Goal: Find specific page/section: Find specific page/section

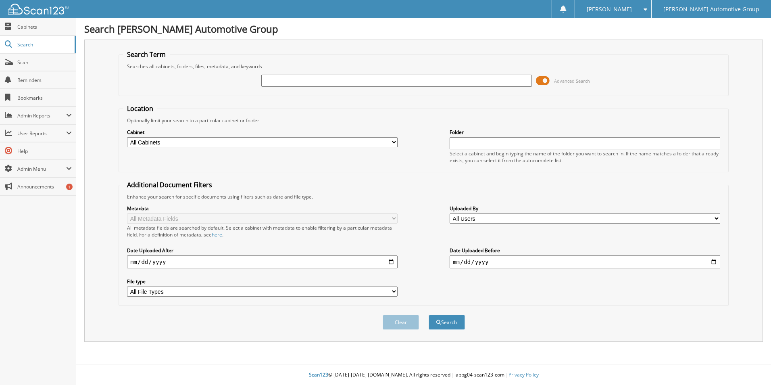
click at [331, 77] on input "text" at bounding box center [396, 81] width 270 height 12
type input "402327"
click at [429, 314] on button "Search" at bounding box center [447, 321] width 36 height 15
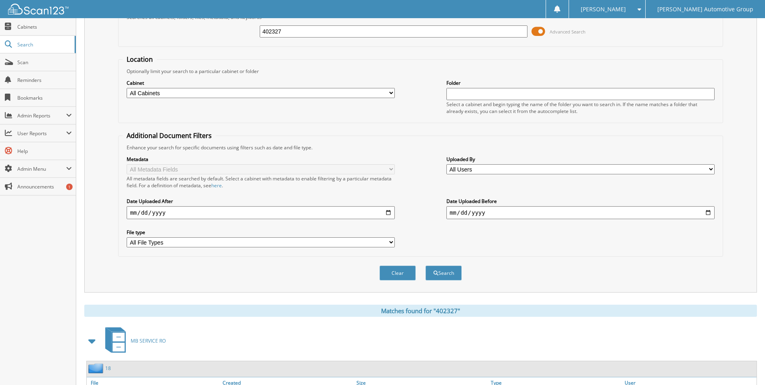
scroll to position [98, 0]
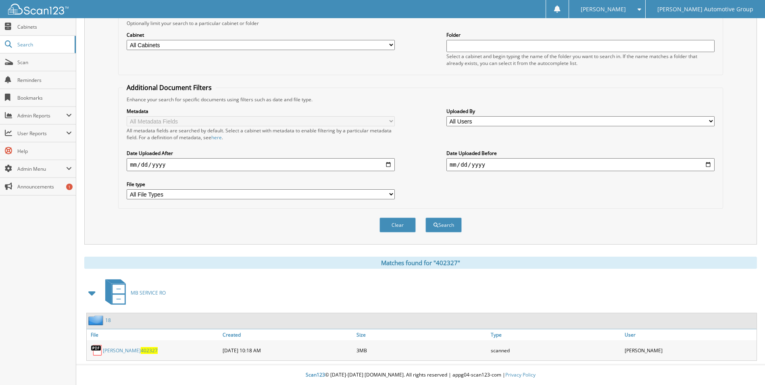
click at [120, 348] on link "MCCALISTER 402327" at bounding box center [130, 350] width 55 height 7
click at [110, 350] on link "MCCALISTER 402327" at bounding box center [130, 350] width 55 height 7
drag, startPoint x: 675, startPoint y: 0, endPoint x: 498, endPoint y: 26, distance: 178.4
click at [498, 27] on div "Cabinet All Cabinets HY CAR DEALS HY DEALER TRADES / WHOLESALE HY SERVICE RO LO…" at bounding box center [420, 49] width 595 height 44
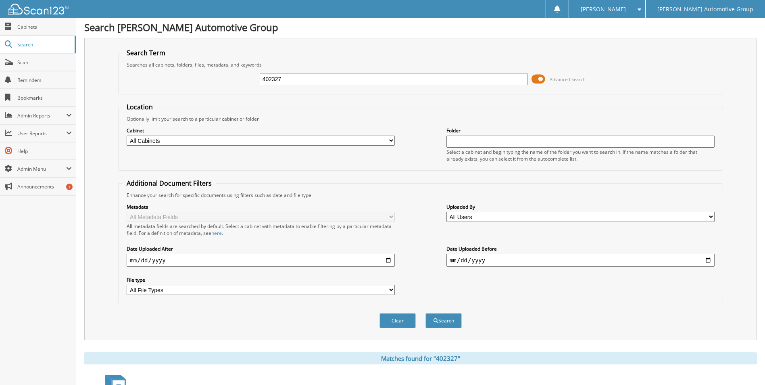
scroll to position [0, 0]
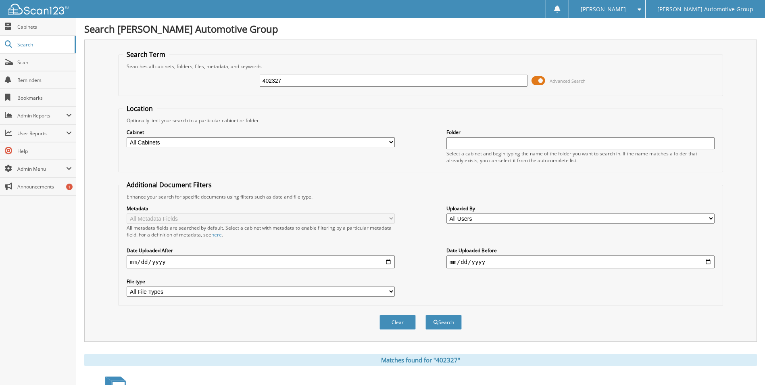
click at [297, 82] on input "402327" at bounding box center [394, 81] width 268 height 12
type input "4"
type input "402073"
click at [425, 314] on button "Search" at bounding box center [443, 321] width 36 height 15
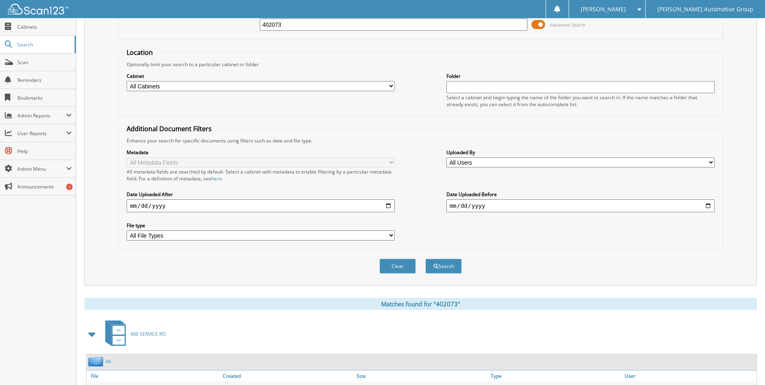
scroll to position [98, 0]
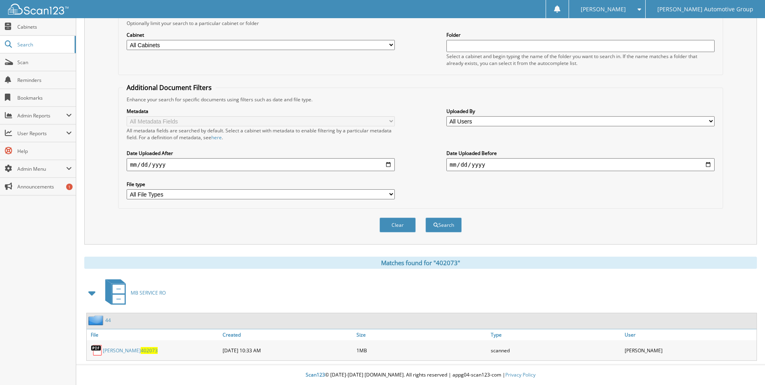
click at [112, 351] on link "WILLIAMS 402073" at bounding box center [130, 350] width 55 height 7
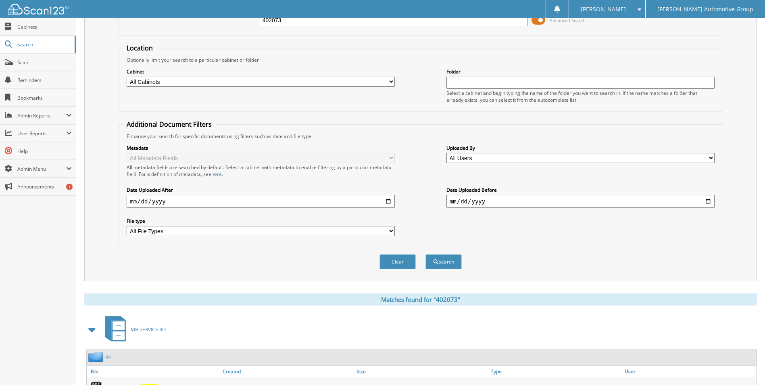
scroll to position [0, 0]
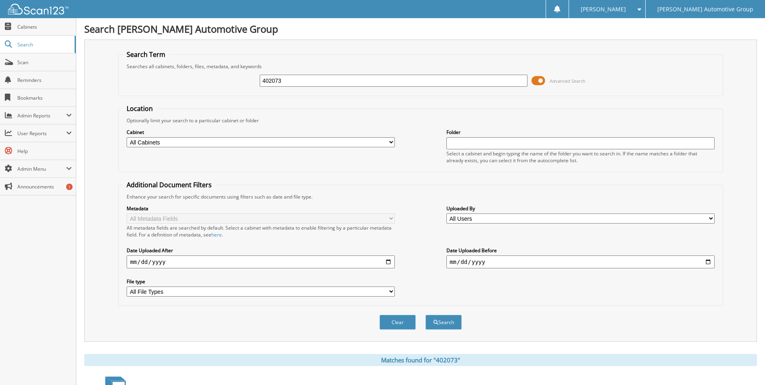
drag, startPoint x: 300, startPoint y: 81, endPoint x: 192, endPoint y: 73, distance: 108.7
click at [192, 73] on div "402073 Advanced Search" at bounding box center [420, 81] width 595 height 22
type input "402108"
click at [425, 314] on button "Search" at bounding box center [443, 321] width 36 height 15
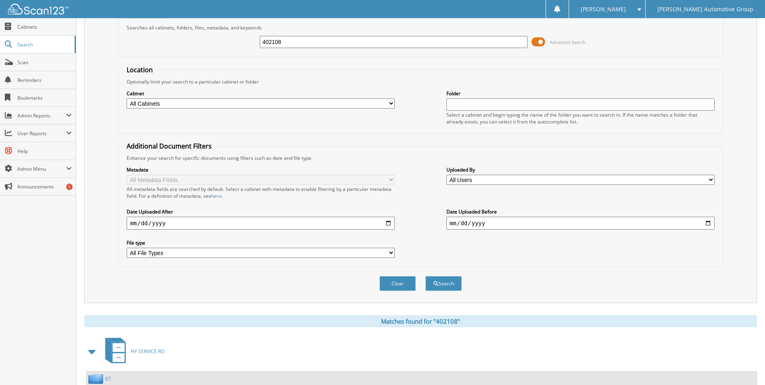
scroll to position [98, 0]
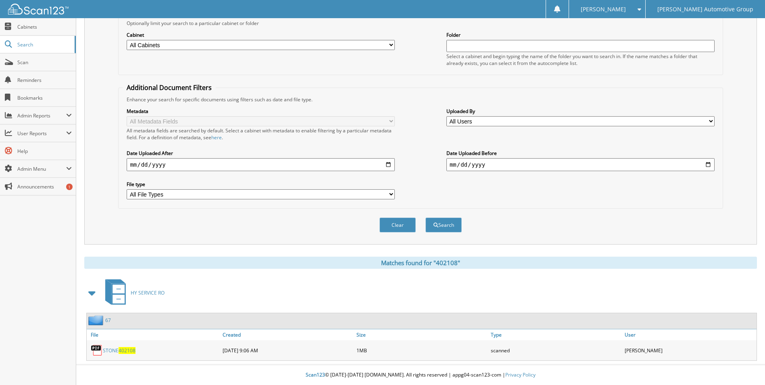
click at [114, 348] on link "STONE 402108" at bounding box center [119, 350] width 33 height 7
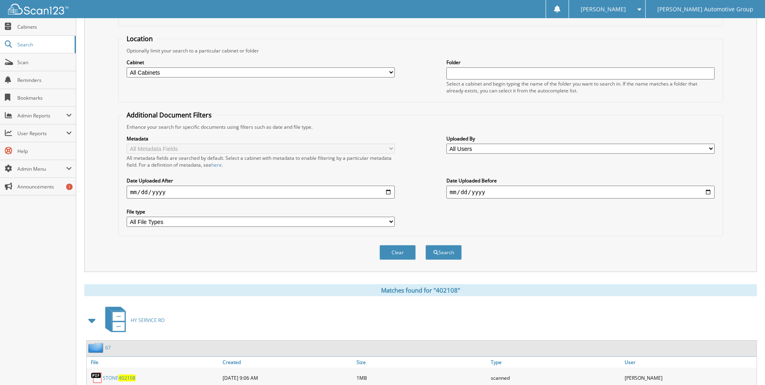
scroll to position [0, 0]
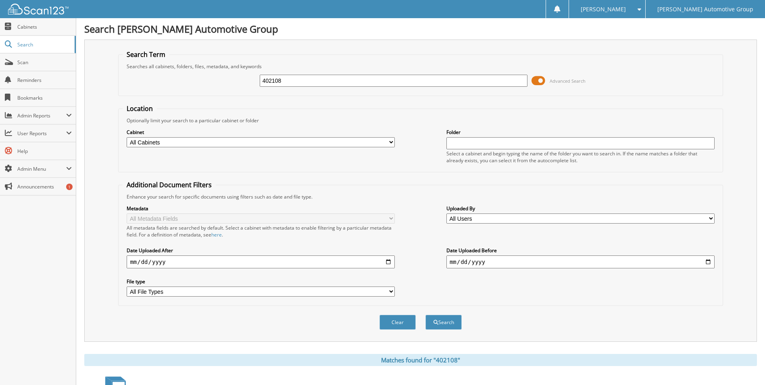
drag, startPoint x: 326, startPoint y: 83, endPoint x: 197, endPoint y: 81, distance: 129.0
click at [197, 81] on div "402108 Advanced Search" at bounding box center [420, 81] width 595 height 22
type input "402092"
click at [425, 314] on button "Search" at bounding box center [443, 321] width 36 height 15
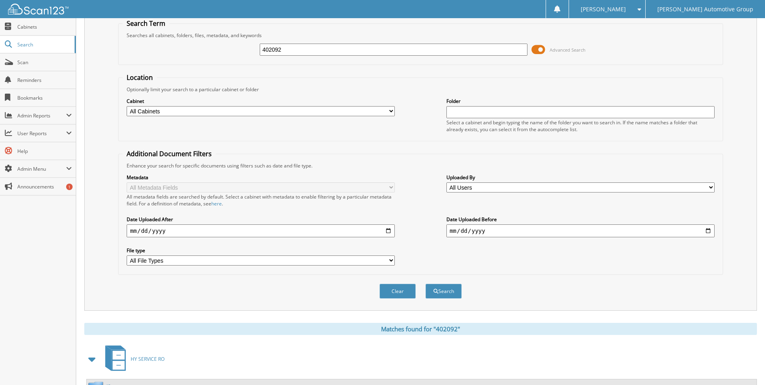
scroll to position [98, 0]
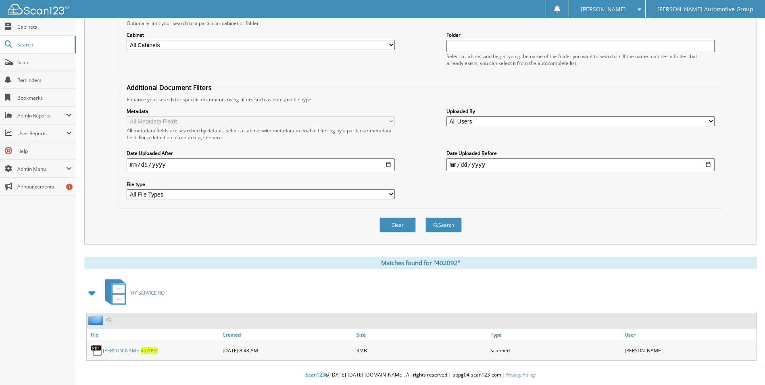
click at [116, 352] on link "PURVIS 402092" at bounding box center [130, 350] width 55 height 7
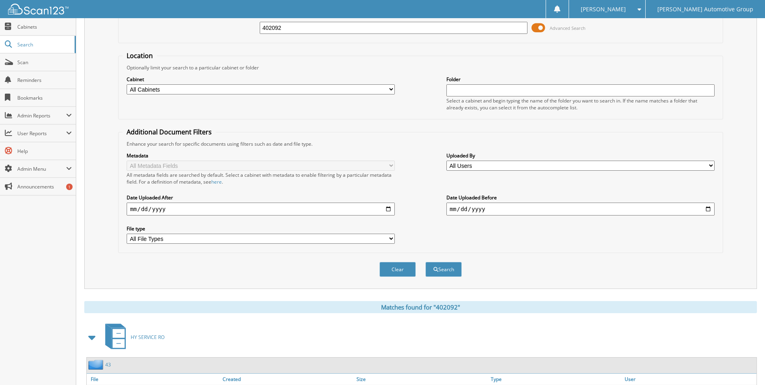
scroll to position [0, 0]
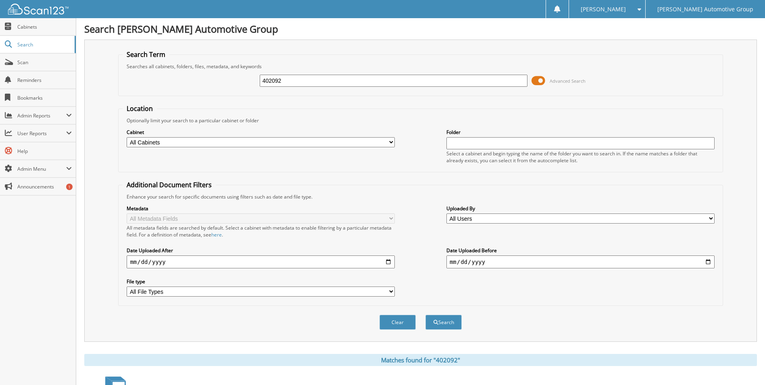
drag, startPoint x: 297, startPoint y: 76, endPoint x: 196, endPoint y: 76, distance: 101.2
click at [196, 76] on div "402092 Advanced Search" at bounding box center [420, 81] width 595 height 22
type input "402314"
click at [425, 314] on button "Search" at bounding box center [443, 321] width 36 height 15
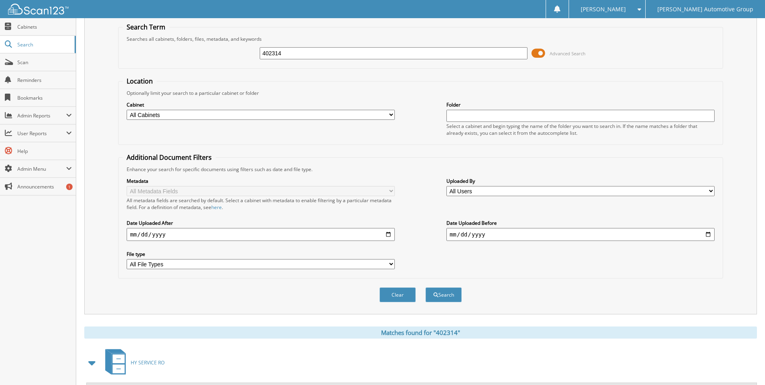
scroll to position [98, 0]
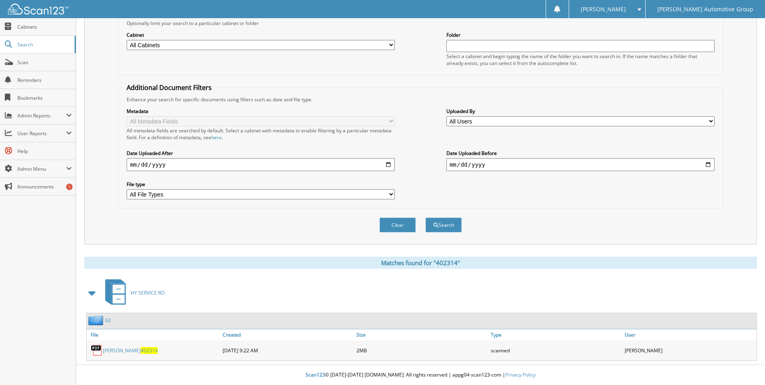
click at [113, 352] on link "HICKS 402314" at bounding box center [130, 350] width 55 height 7
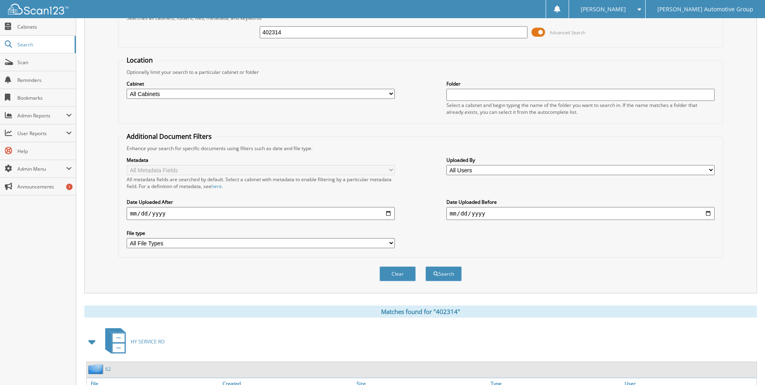
scroll to position [0, 0]
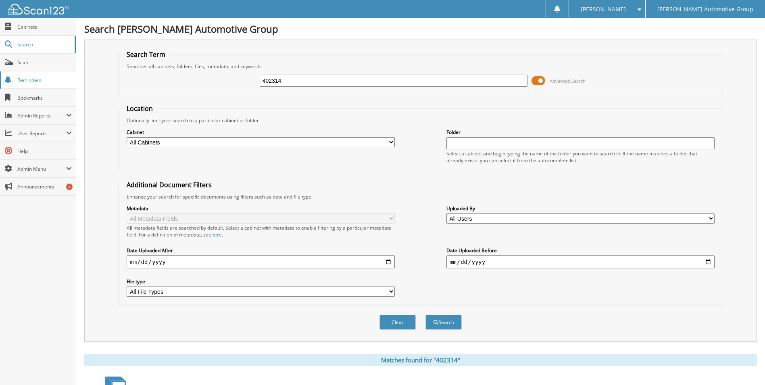
drag, startPoint x: 229, startPoint y: 78, endPoint x: 12, endPoint y: 75, distance: 216.9
click at [12, 75] on body "Avery D. Settings Logout Mike Schmitz Automotive Group Close Cabinets Search Sc…" at bounding box center [382, 241] width 765 height 482
type input "401473"
click at [425, 314] on button "Search" at bounding box center [443, 321] width 36 height 15
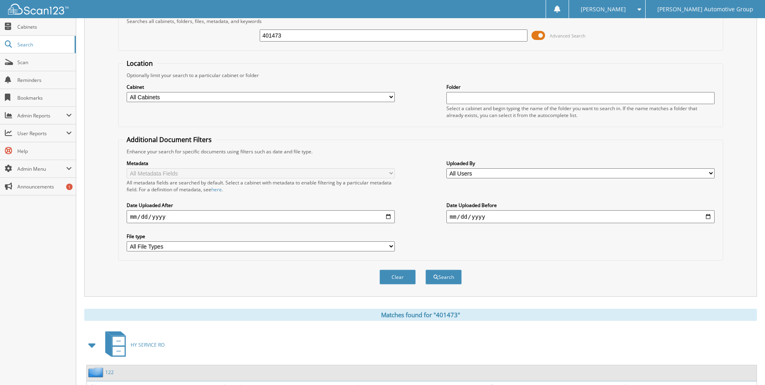
scroll to position [98, 0]
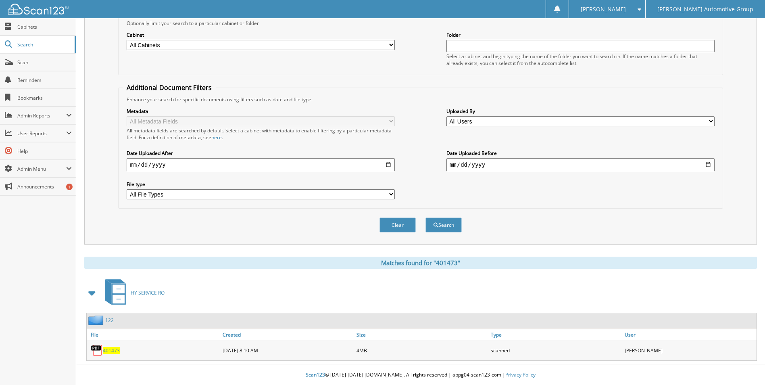
click at [108, 348] on span "401473" at bounding box center [111, 350] width 17 height 7
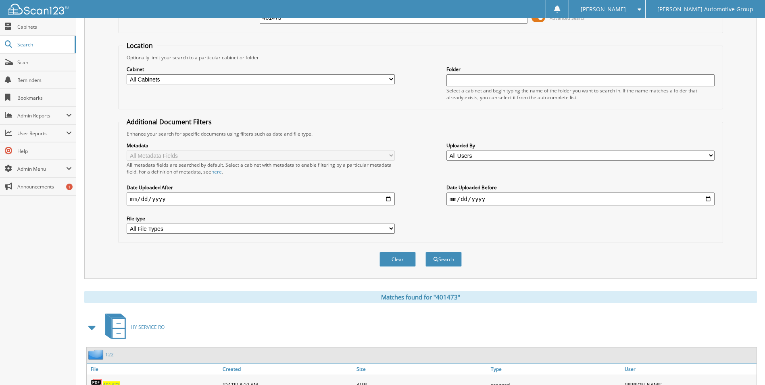
scroll to position [0, 0]
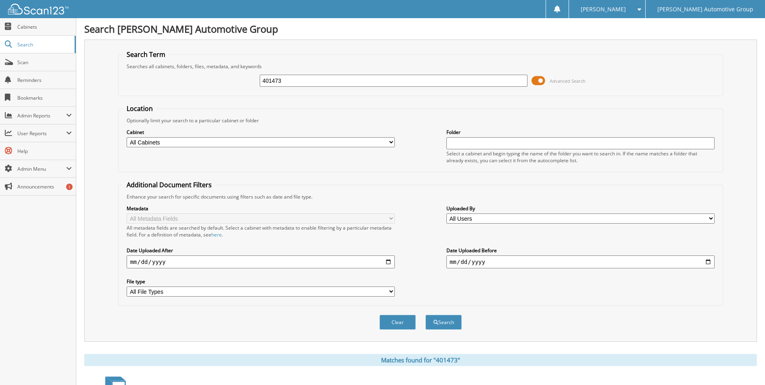
drag, startPoint x: 293, startPoint y: 79, endPoint x: 197, endPoint y: 84, distance: 96.5
click at [197, 84] on div "401473 Advanced Search" at bounding box center [420, 81] width 595 height 22
type input "402257"
click at [425, 314] on button "Search" at bounding box center [443, 321] width 36 height 15
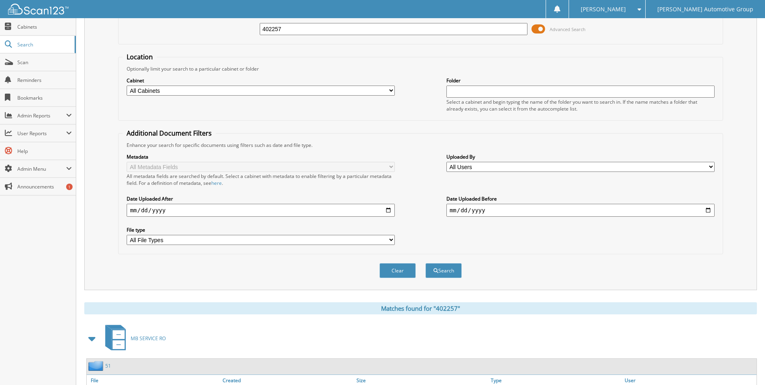
scroll to position [98, 0]
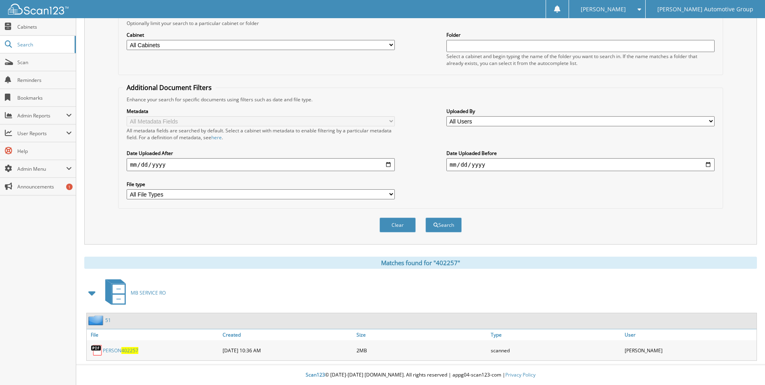
click at [115, 350] on link "PERSON 402257" at bounding box center [120, 350] width 35 height 7
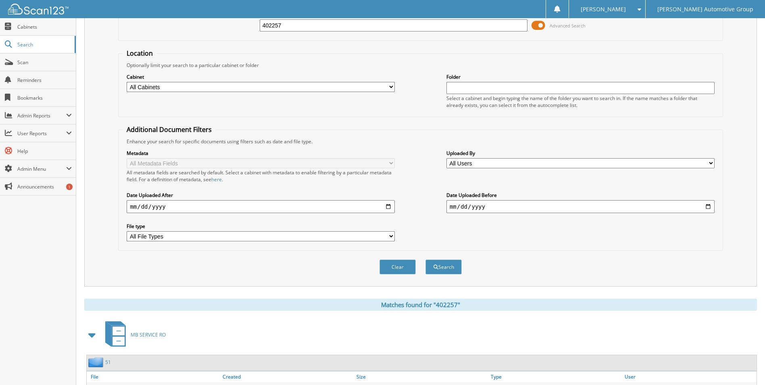
scroll to position [0, 0]
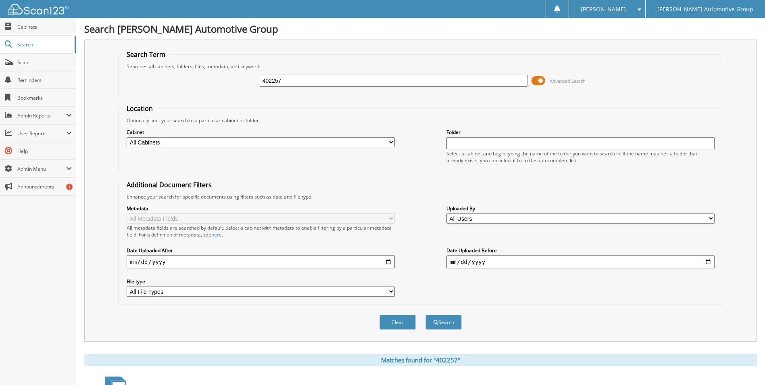
drag, startPoint x: 284, startPoint y: 81, endPoint x: 172, endPoint y: 83, distance: 111.7
click at [176, 80] on div "402257 Advanced Search" at bounding box center [420, 81] width 595 height 22
type input "401979"
click at [425, 314] on button "Search" at bounding box center [443, 321] width 36 height 15
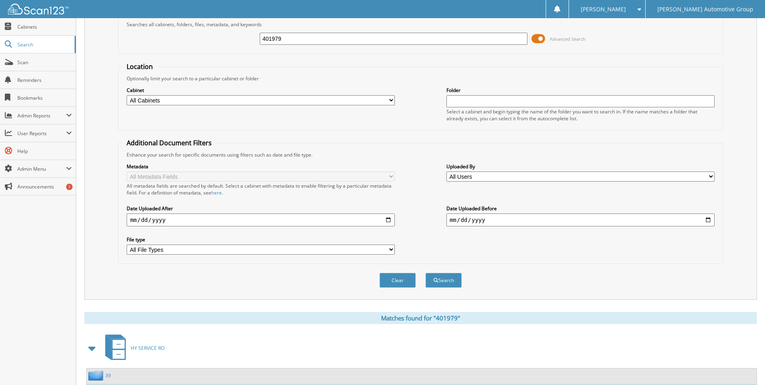
scroll to position [98, 0]
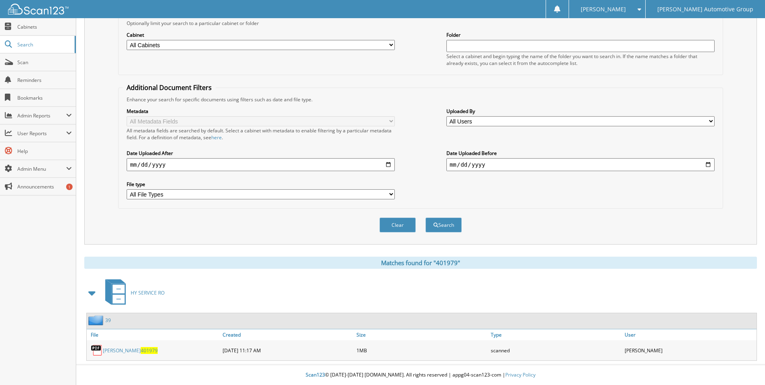
click at [120, 351] on link "PALMER 401979" at bounding box center [130, 350] width 55 height 7
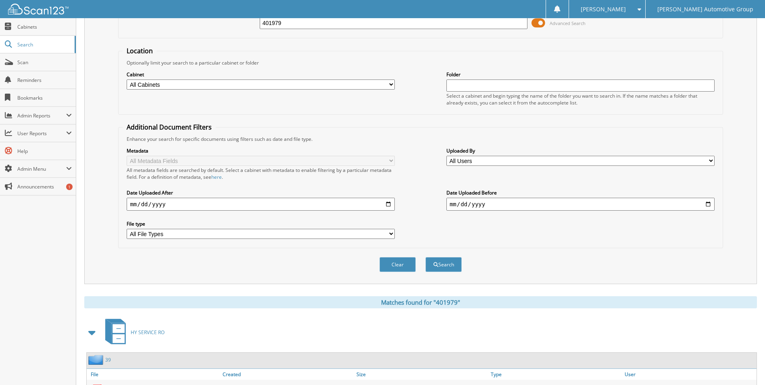
scroll to position [0, 0]
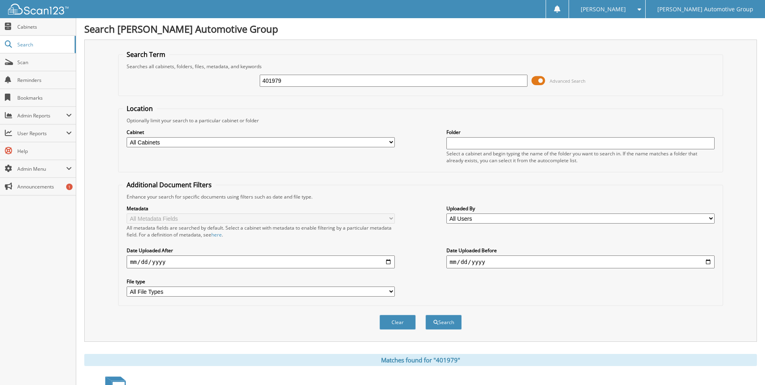
click at [304, 77] on input "401979" at bounding box center [394, 81] width 268 height 12
type input "4"
type input "401338"
click at [425, 314] on button "Search" at bounding box center [443, 321] width 36 height 15
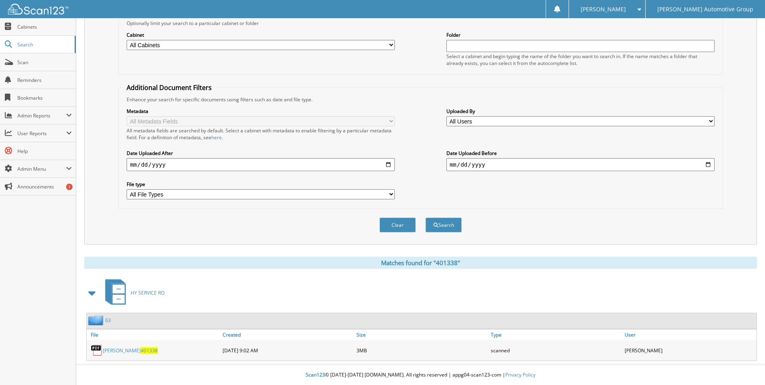
click at [112, 347] on link "FORAN 401338" at bounding box center [130, 350] width 55 height 7
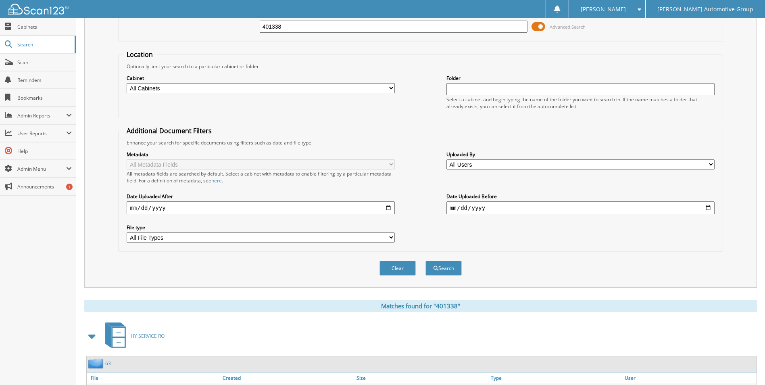
scroll to position [0, 0]
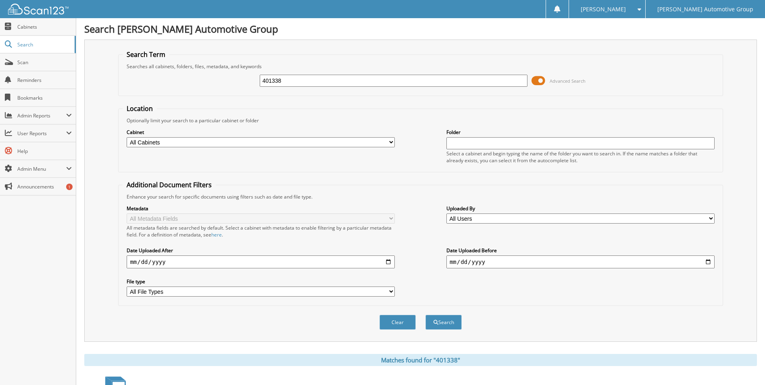
drag, startPoint x: 322, startPoint y: 79, endPoint x: 114, endPoint y: 89, distance: 207.8
click at [114, 89] on div "Search Term Searches all cabinets, folders, files, metadata, and keywords 40133…" at bounding box center [420, 191] width 672 height 302
type input "401256"
click at [425, 314] on button "Search" at bounding box center [443, 321] width 36 height 15
click at [314, 80] on input "401256" at bounding box center [394, 81] width 268 height 12
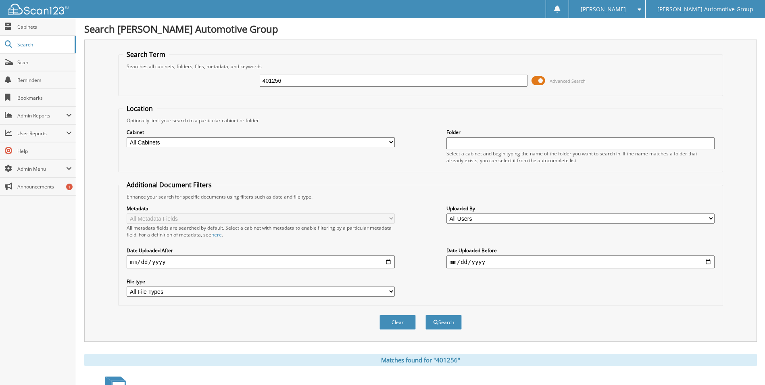
click at [425, 314] on button "Search" at bounding box center [443, 321] width 36 height 15
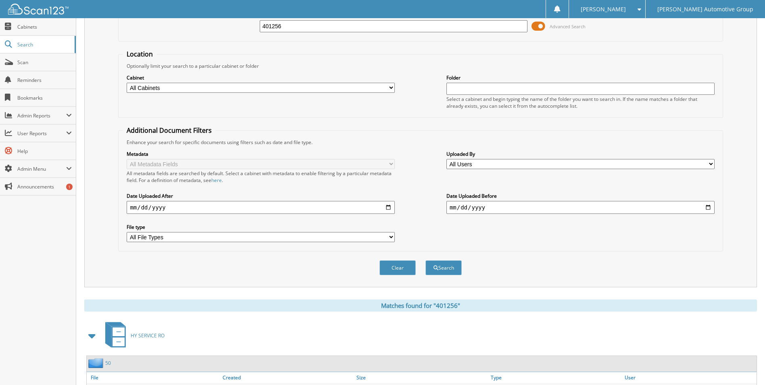
scroll to position [98, 0]
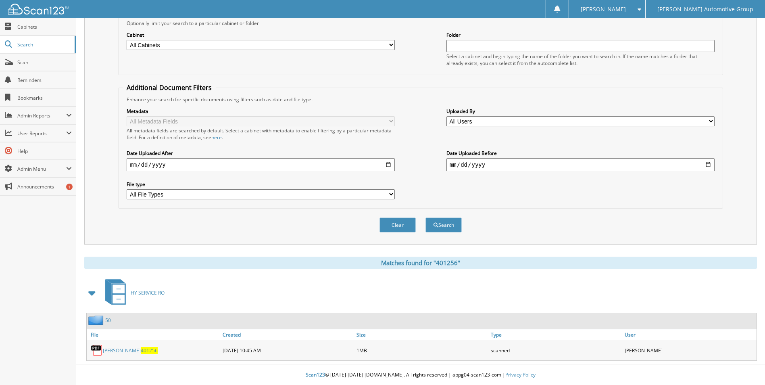
click at [120, 351] on link "WINDHAM 401256" at bounding box center [130, 350] width 55 height 7
